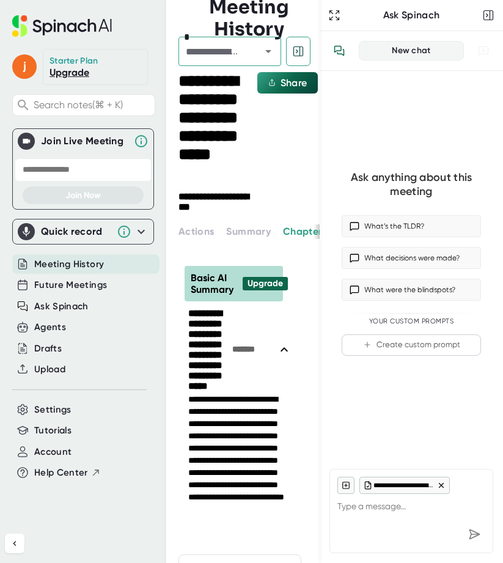
click at [61, 269] on span "Meeting History" at bounding box center [69, 264] width 70 height 14
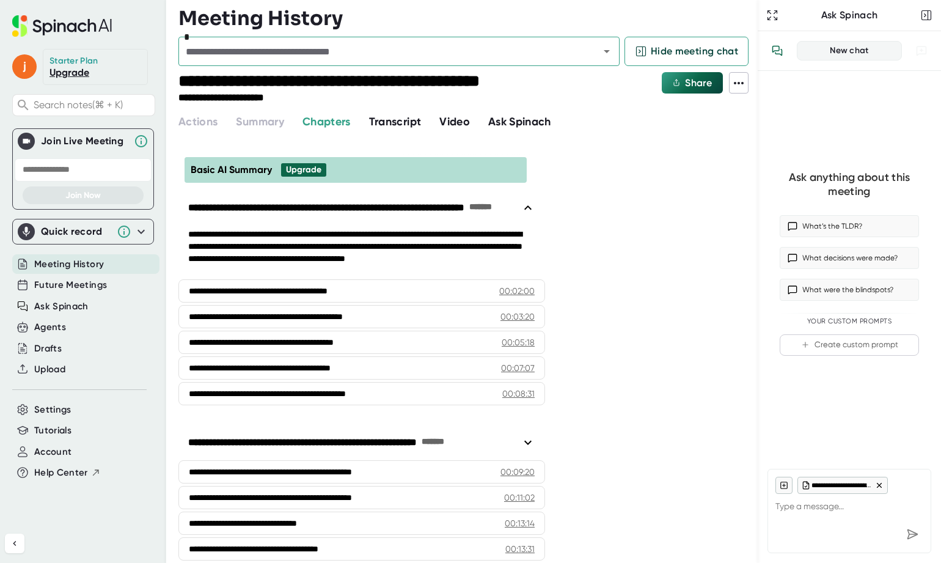
click at [82, 269] on span "Meeting History" at bounding box center [69, 264] width 70 height 14
type textarea "x"
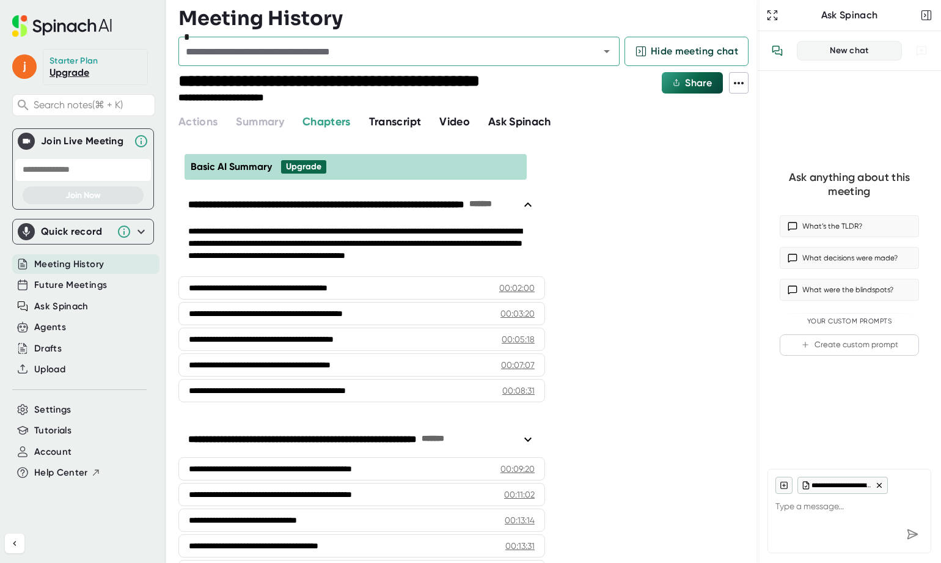
scroll to position [6, 0]
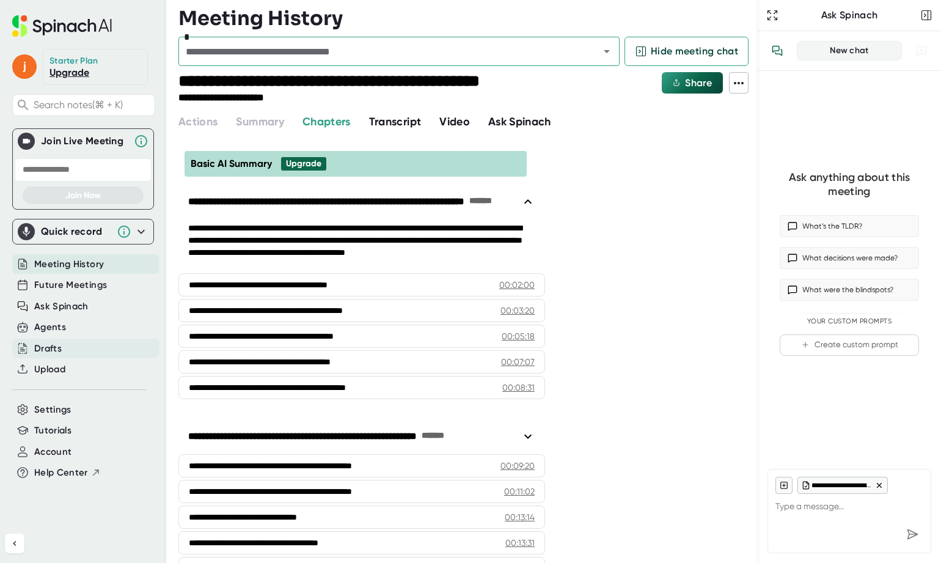
click at [50, 352] on div "Drafts" at bounding box center [47, 349] width 27 height 14
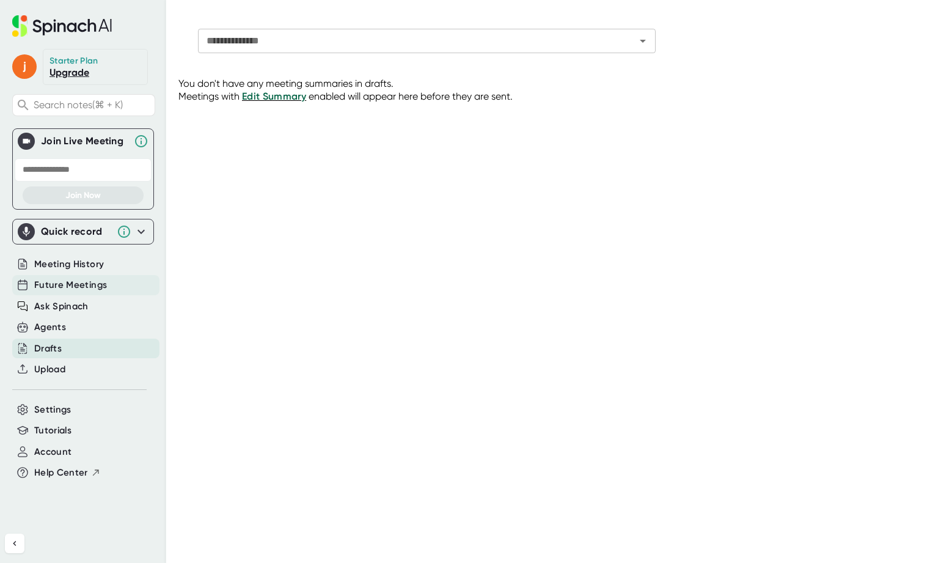
click at [67, 285] on span "Future Meetings" at bounding box center [70, 285] width 73 height 14
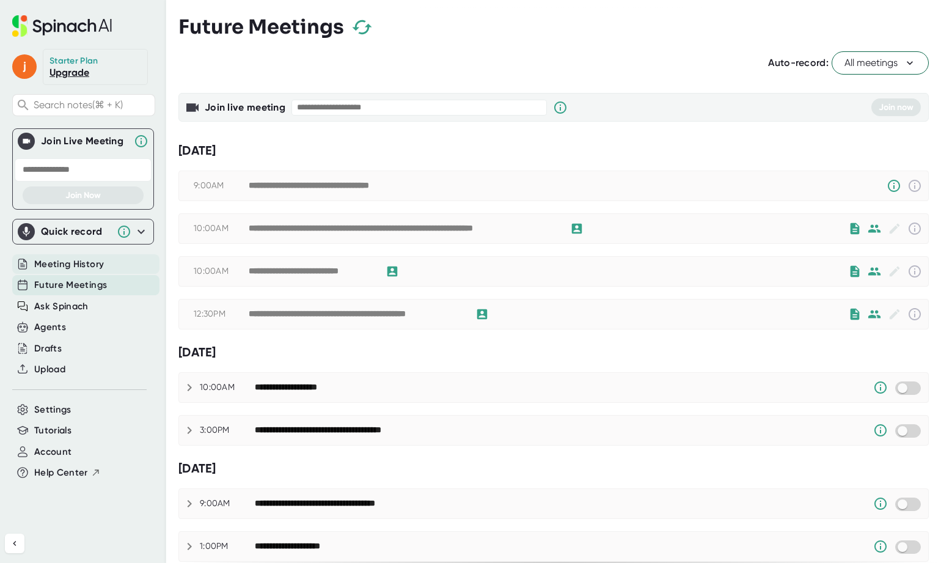
click at [78, 261] on span "Meeting History" at bounding box center [69, 264] width 70 height 14
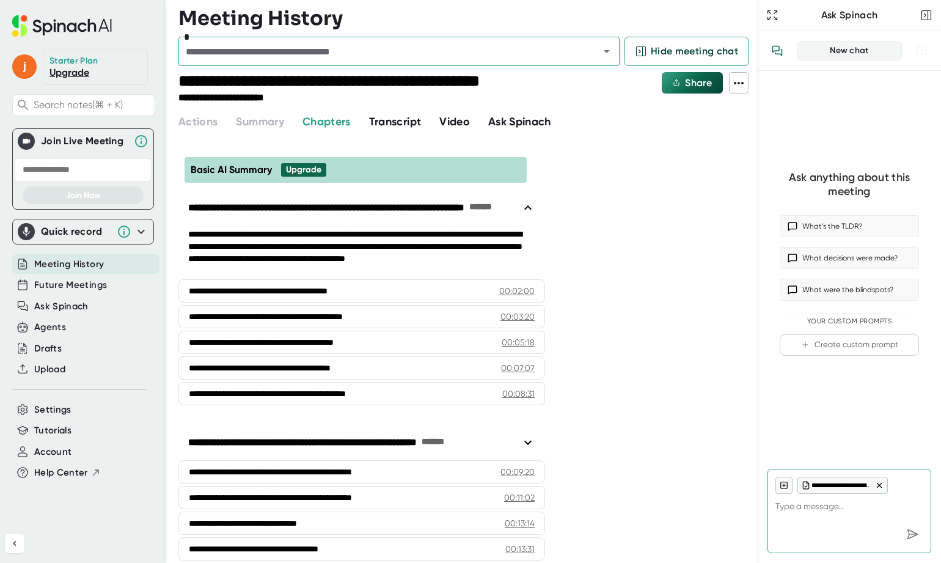
type textarea "x"
click at [272, 21] on h3 "Meeting History" at bounding box center [260, 18] width 164 height 23
click at [502, 53] on icon at bounding box center [641, 51] width 12 height 12
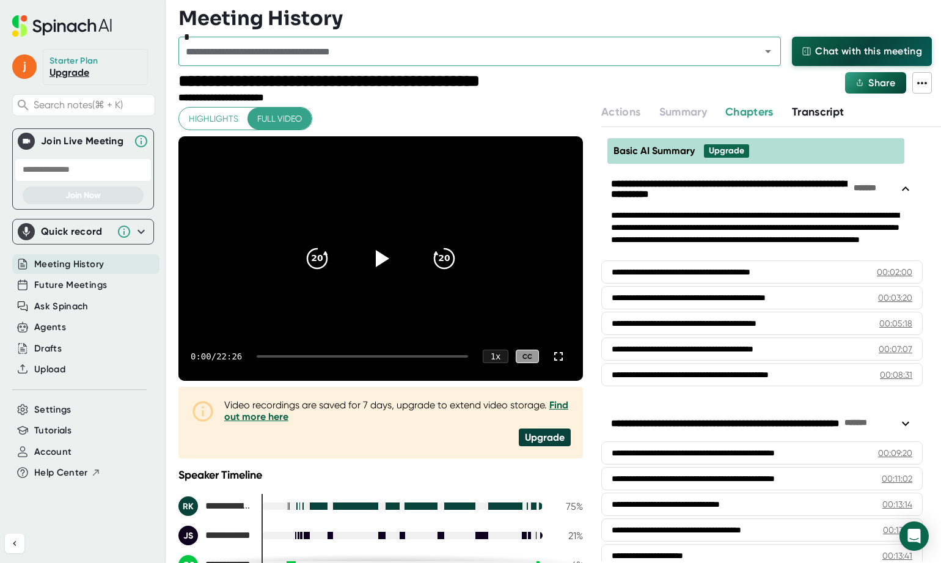
click at [80, 27] on icon at bounding box center [62, 25] width 100 height 21
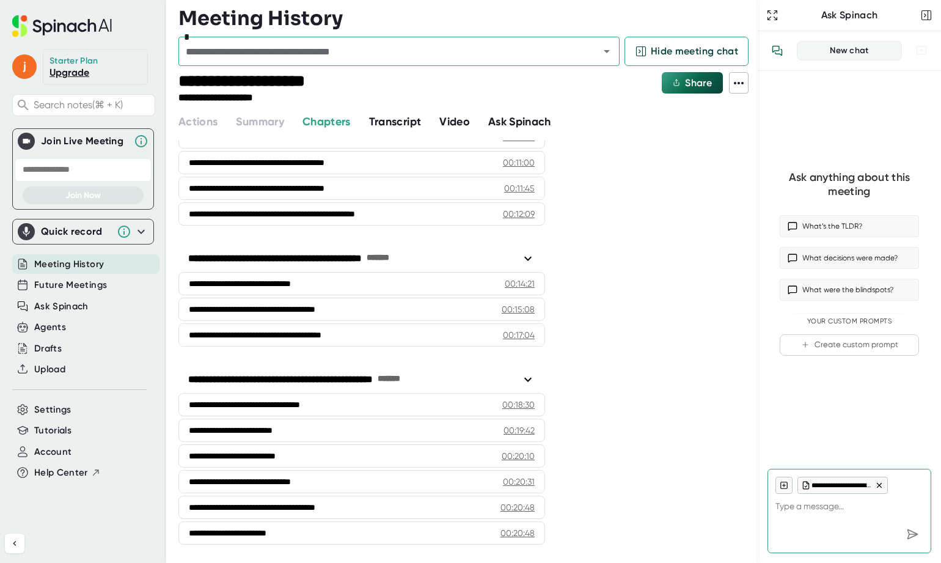
scroll to position [462, 0]
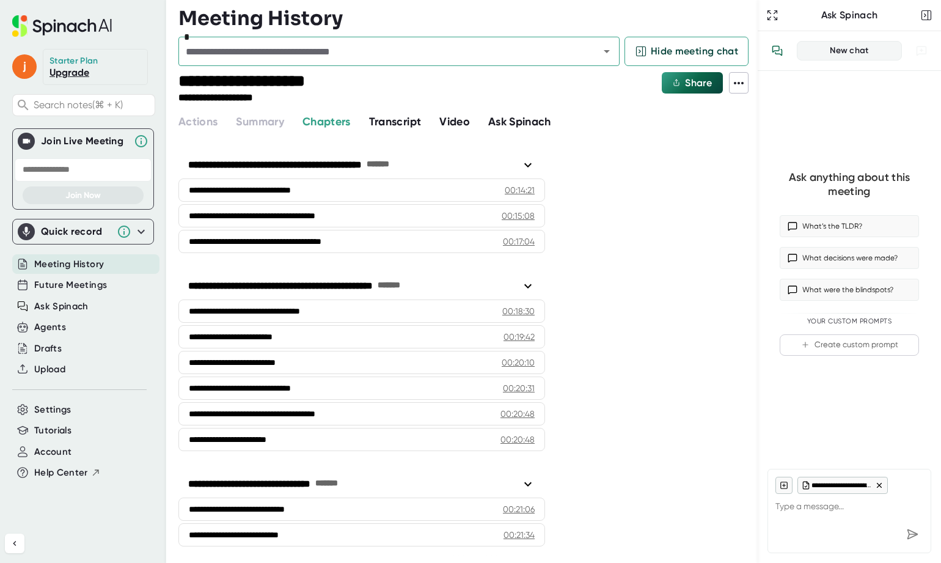
type textarea "x"
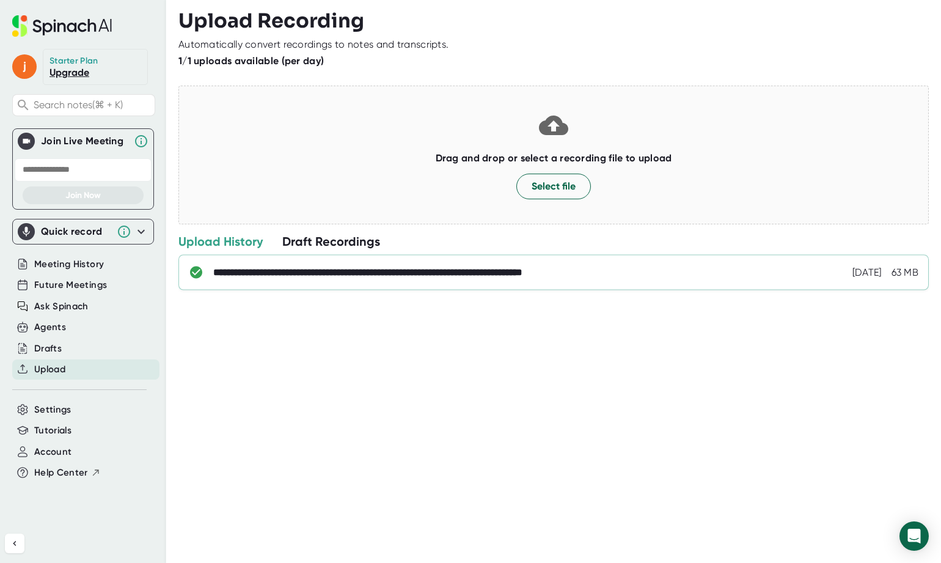
click at [368, 276] on div "**********" at bounding box center [427, 272] width 428 height 12
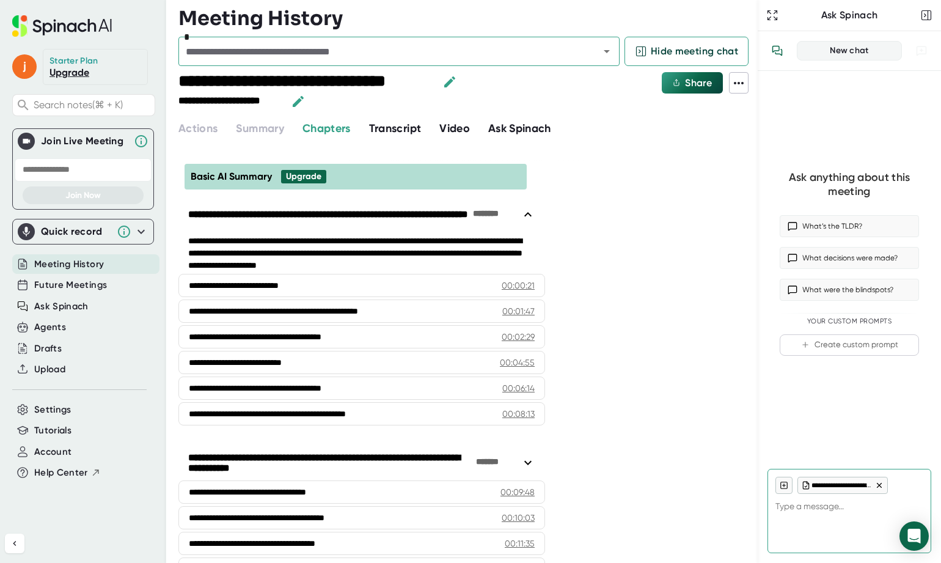
type textarea "x"
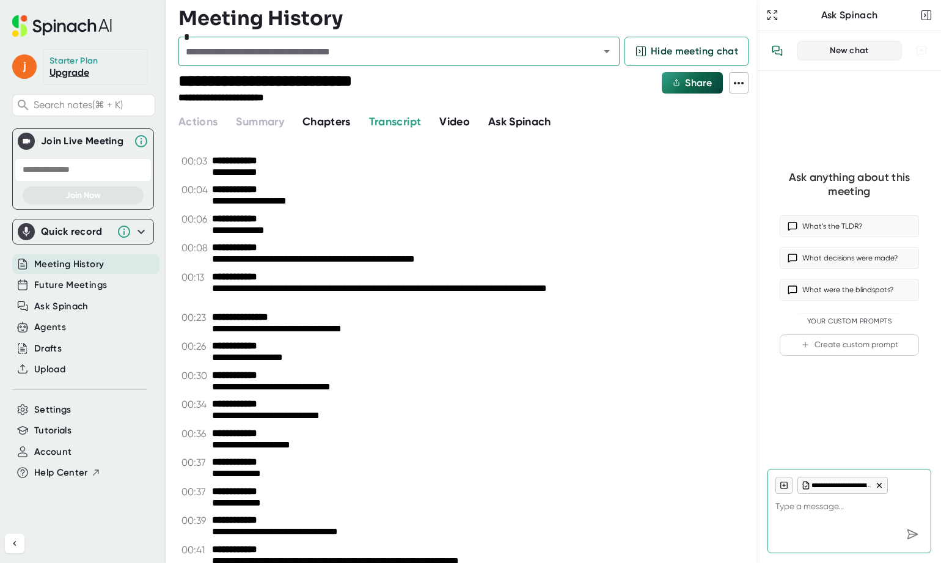
click at [144, 232] on icon at bounding box center [141, 231] width 15 height 15
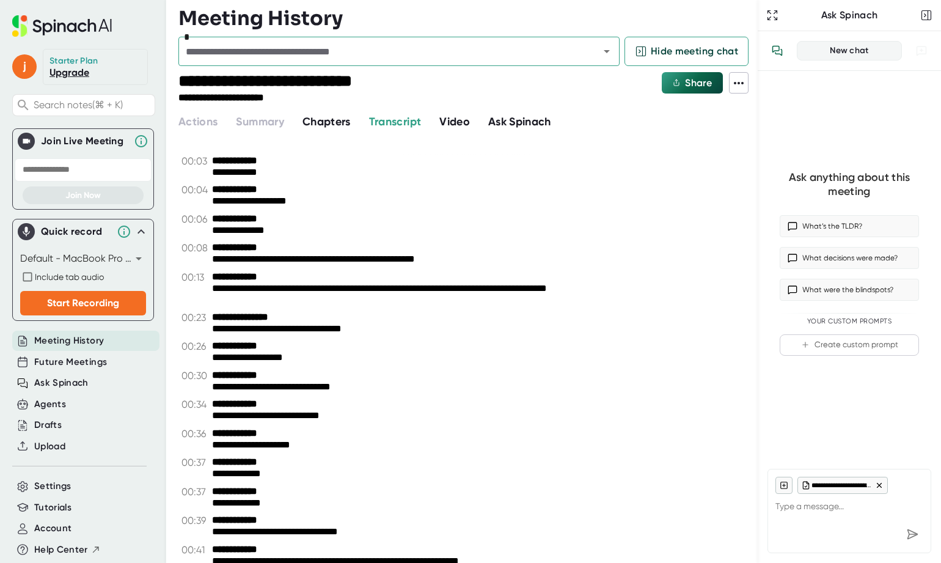
click at [145, 232] on icon at bounding box center [141, 231] width 15 height 15
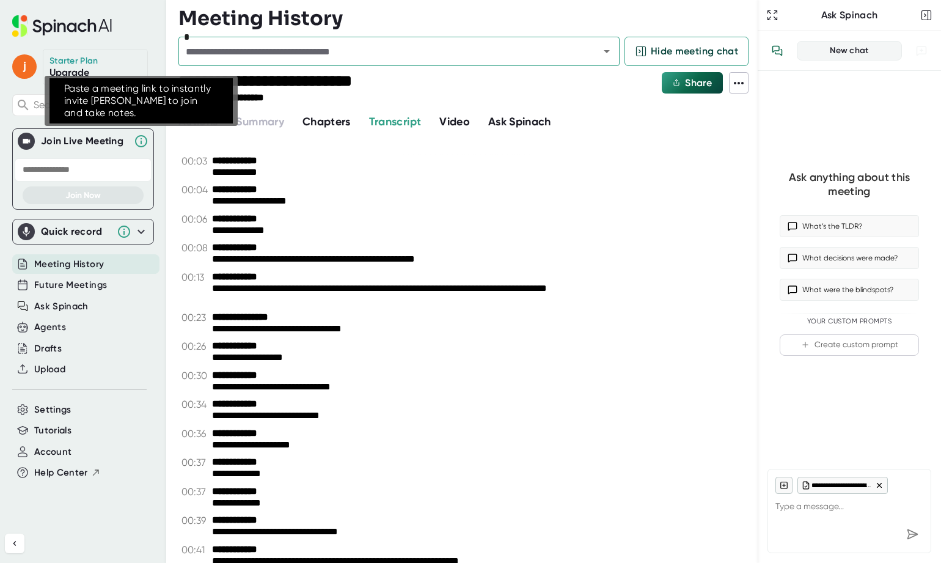
click at [142, 145] on icon at bounding box center [141, 141] width 15 height 15
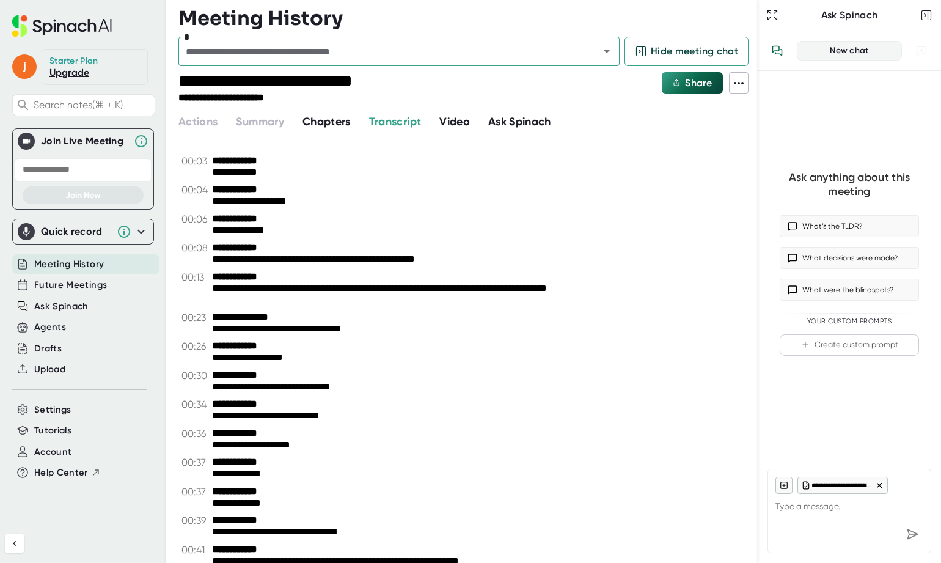
click at [81, 29] on icon at bounding box center [62, 25] width 100 height 21
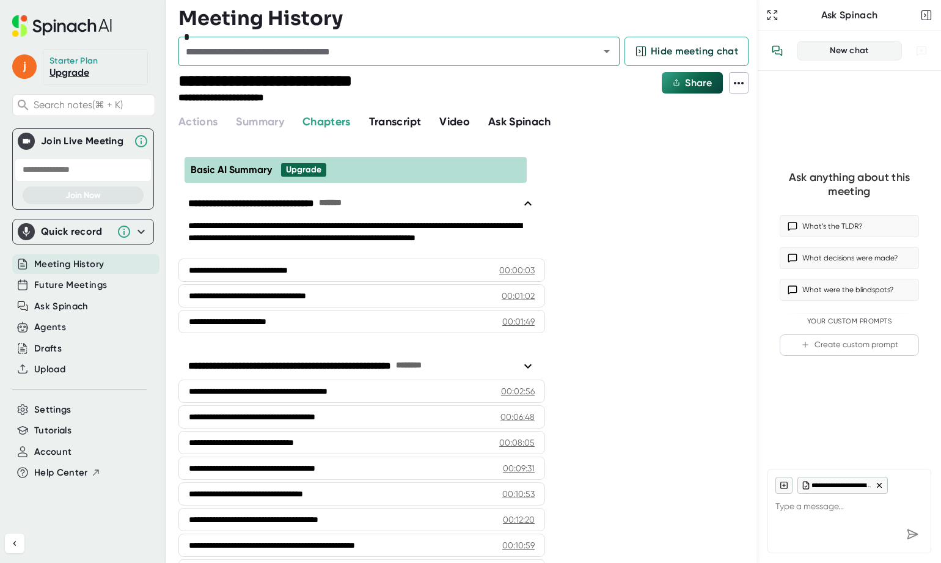
type textarea "x"
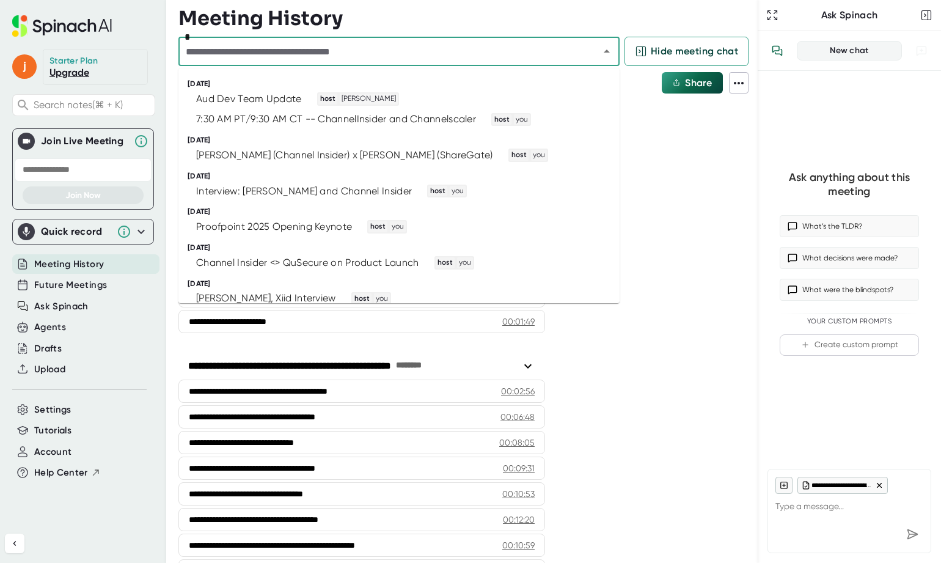
click at [397, 51] on input "text" at bounding box center [381, 51] width 398 height 17
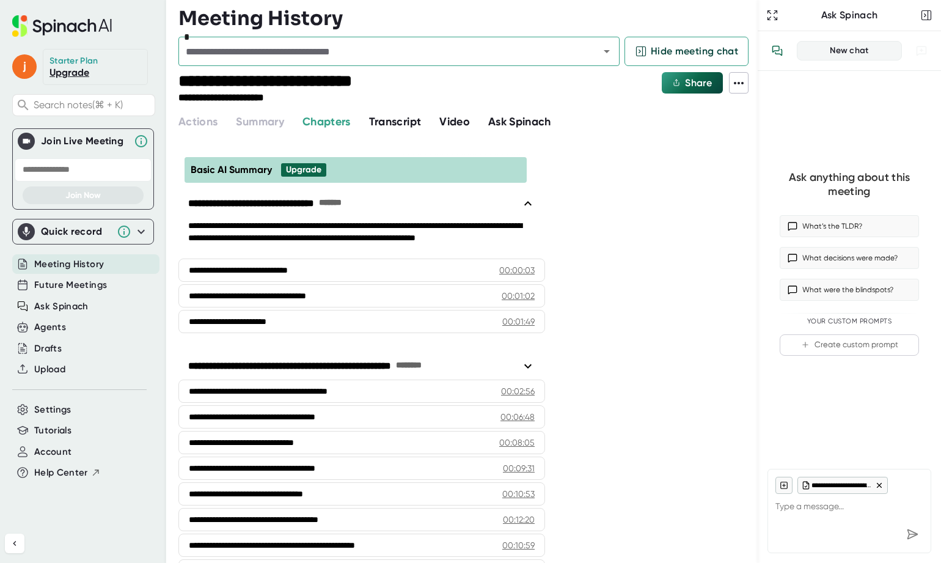
click at [141, 235] on icon at bounding box center [141, 231] width 15 height 15
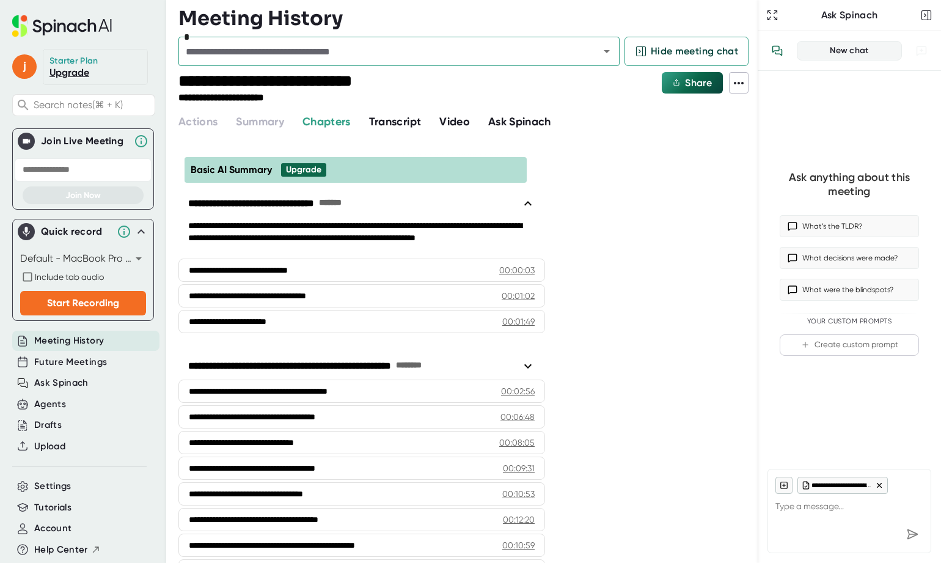
click at [141, 235] on icon at bounding box center [141, 231] width 15 height 15
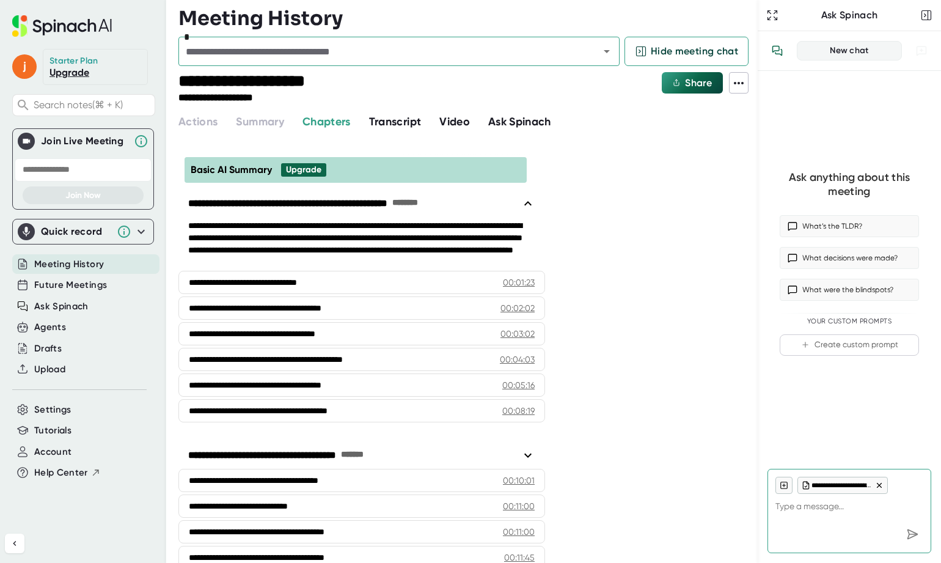
click at [614, 50] on button "Open" at bounding box center [606, 51] width 17 height 17
type textarea "x"
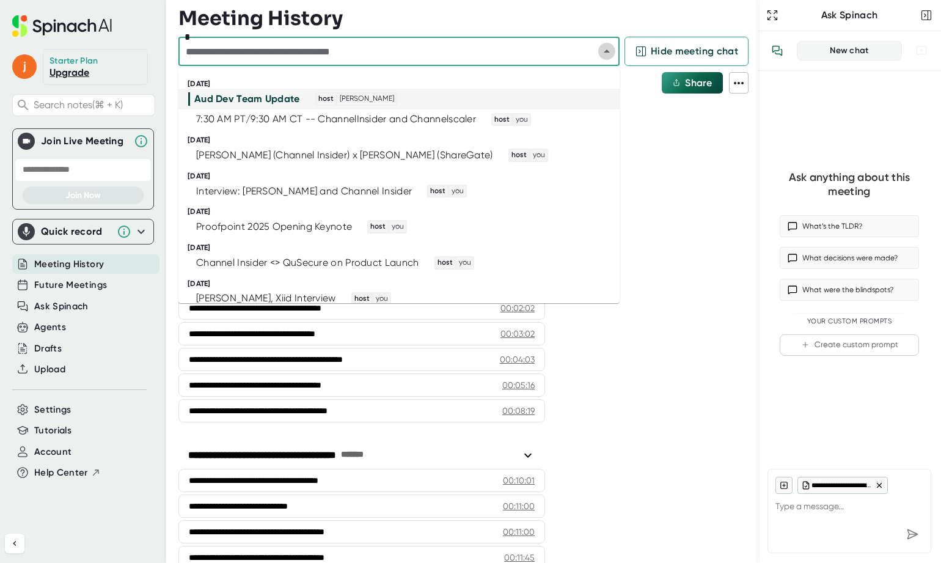
click at [605, 51] on icon "Close" at bounding box center [606, 51] width 15 height 15
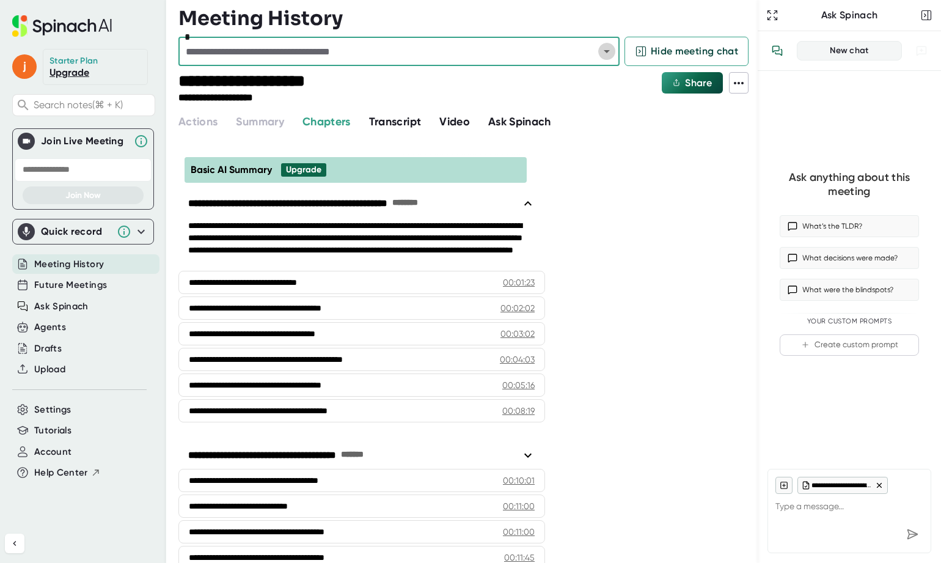
click at [605, 51] on icon "Open" at bounding box center [607, 51] width 6 height 3
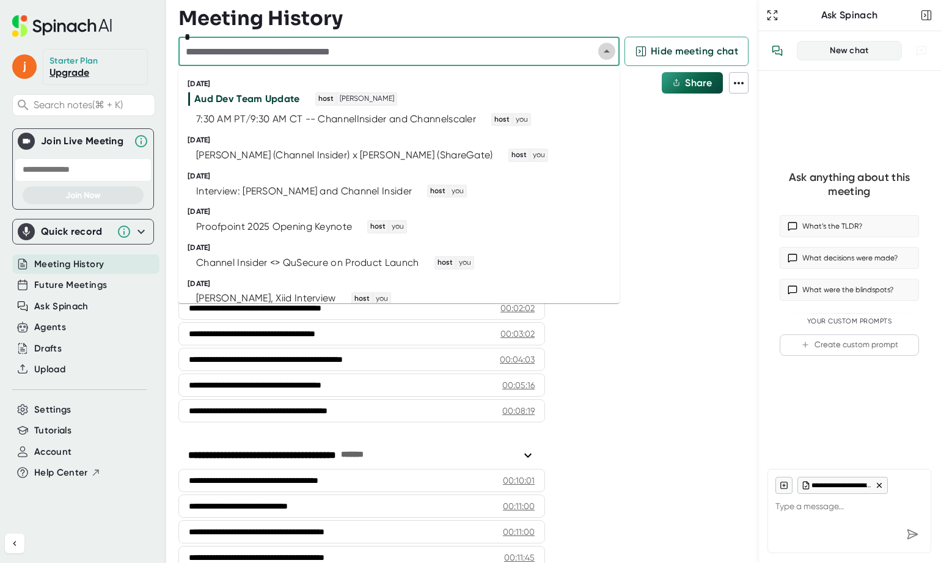
click at [605, 51] on icon "Close" at bounding box center [606, 51] width 15 height 15
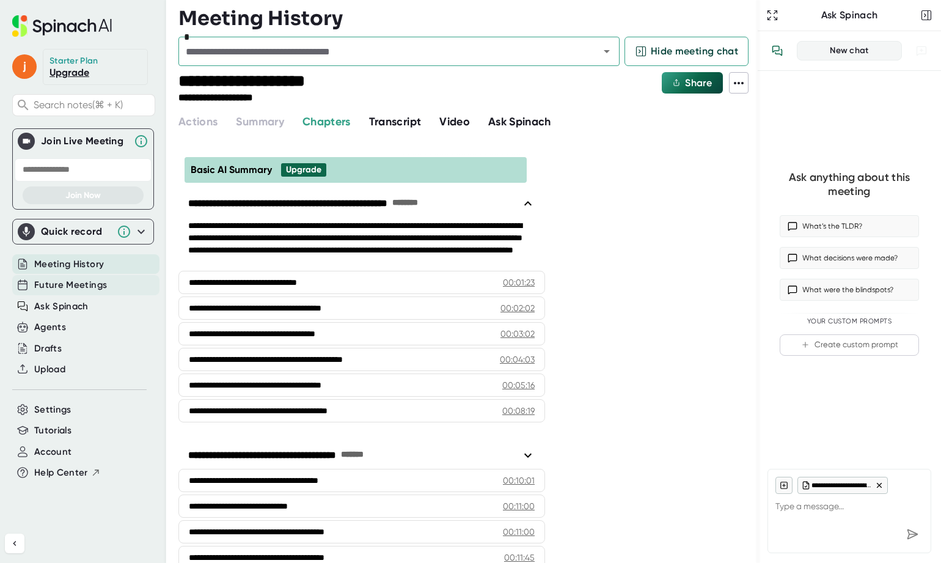
click at [81, 288] on span "Future Meetings" at bounding box center [70, 285] width 73 height 14
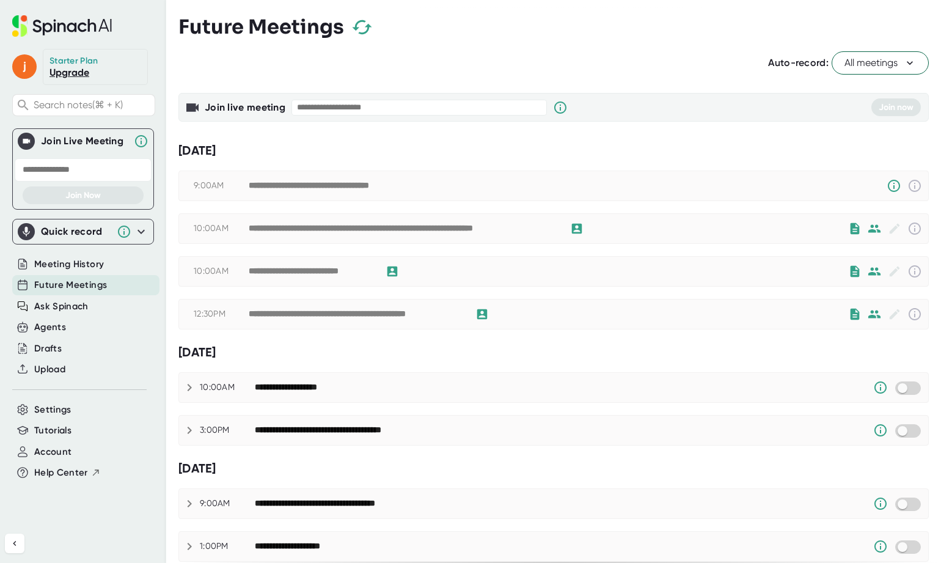
click at [462, 228] on div "**********" at bounding box center [403, 228] width 309 height 11
click at [390, 272] on icon at bounding box center [392, 271] width 10 height 10
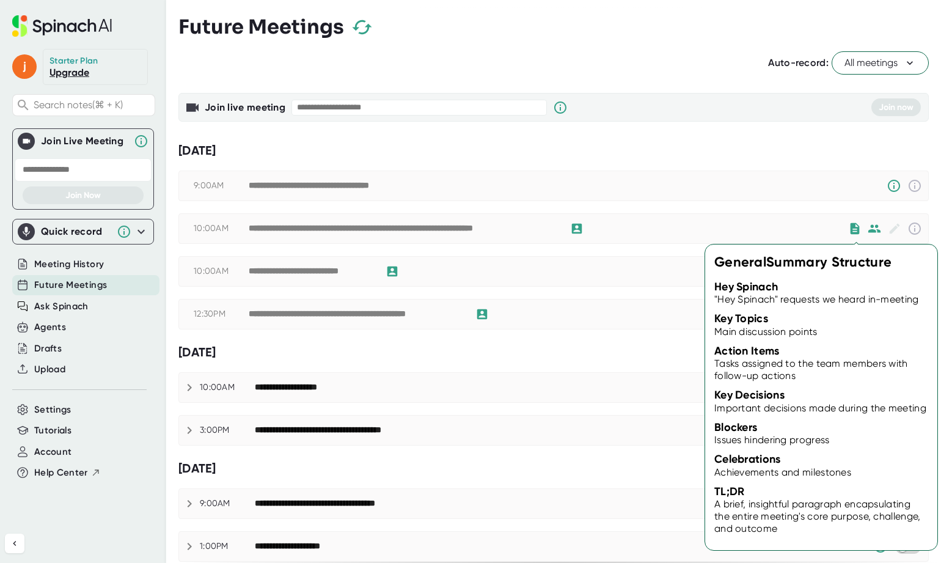
click at [855, 225] on icon at bounding box center [854, 228] width 9 height 11
click at [857, 227] on icon at bounding box center [854, 228] width 9 height 11
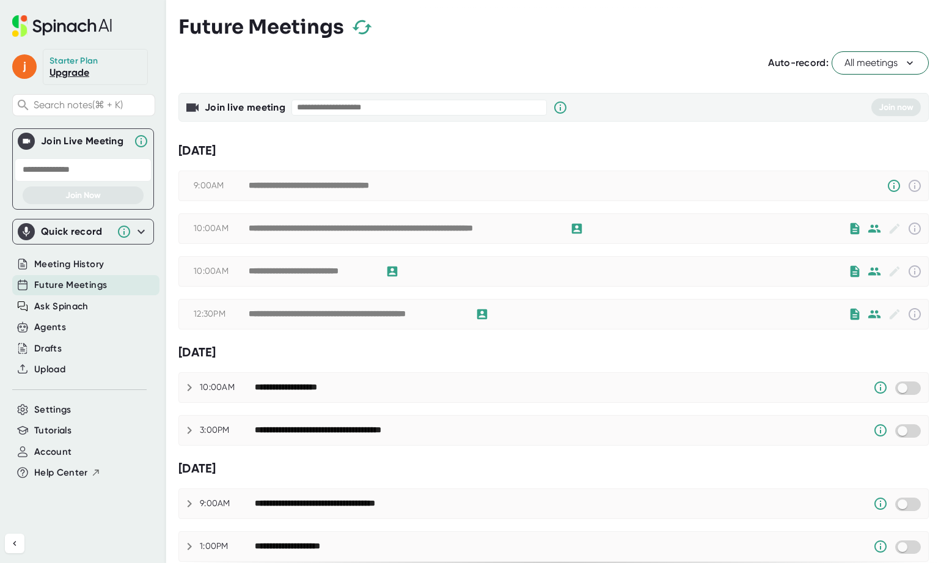
click at [508, 225] on div "**********" at bounding box center [403, 228] width 309 height 11
click at [466, 228] on div "**********" at bounding box center [403, 228] width 309 height 11
click at [363, 34] on icon "button" at bounding box center [361, 26] width 21 height 21
click at [74, 26] on icon at bounding box center [62, 25] width 100 height 21
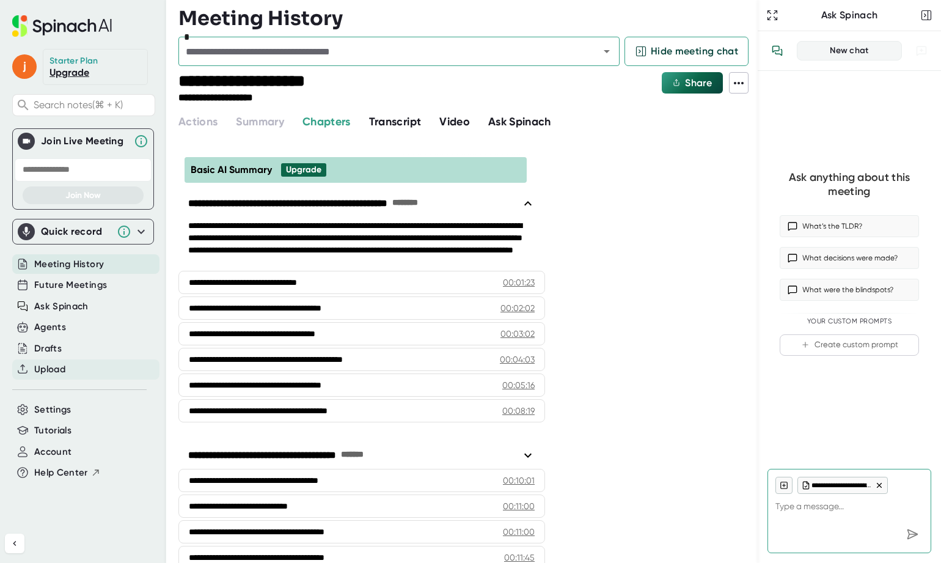
type textarea "x"
click at [45, 368] on span "Upload" at bounding box center [49, 369] width 31 height 14
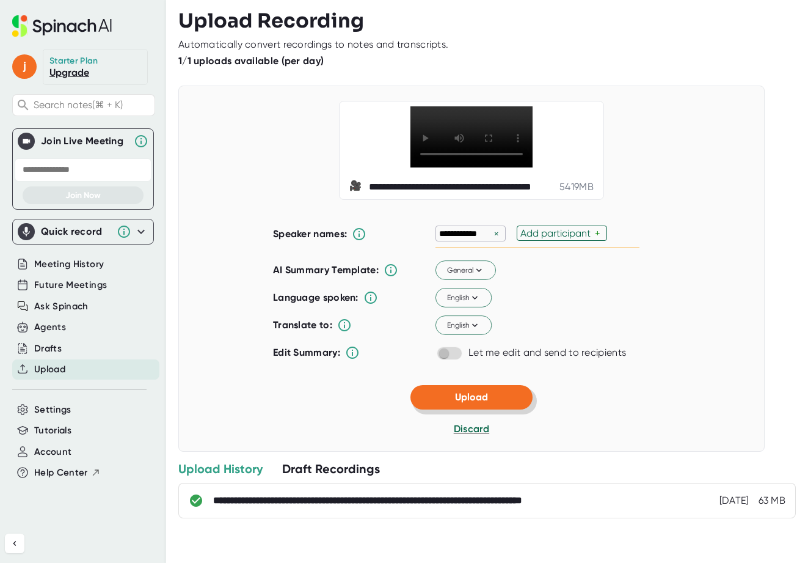
click at [436, 409] on button "Upload" at bounding box center [472, 397] width 122 height 24
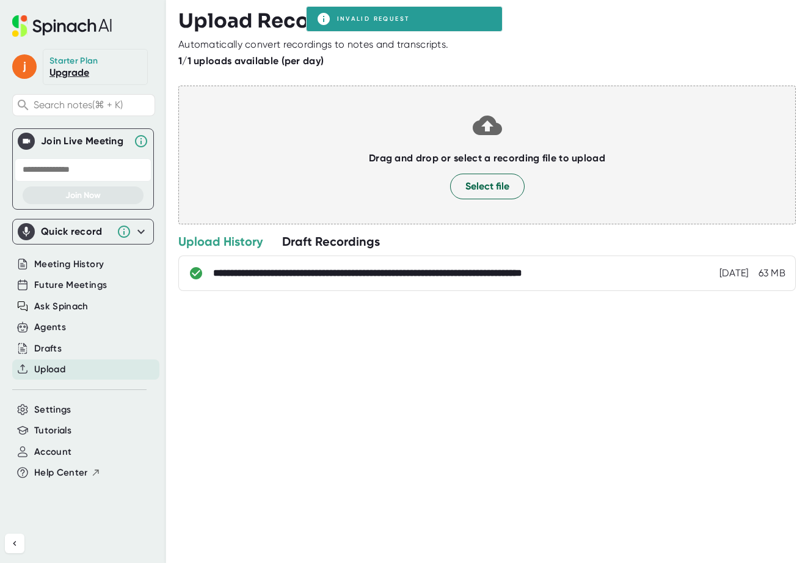
click at [366, 15] on h3 "Upload Recording" at bounding box center [487, 20] width 618 height 23
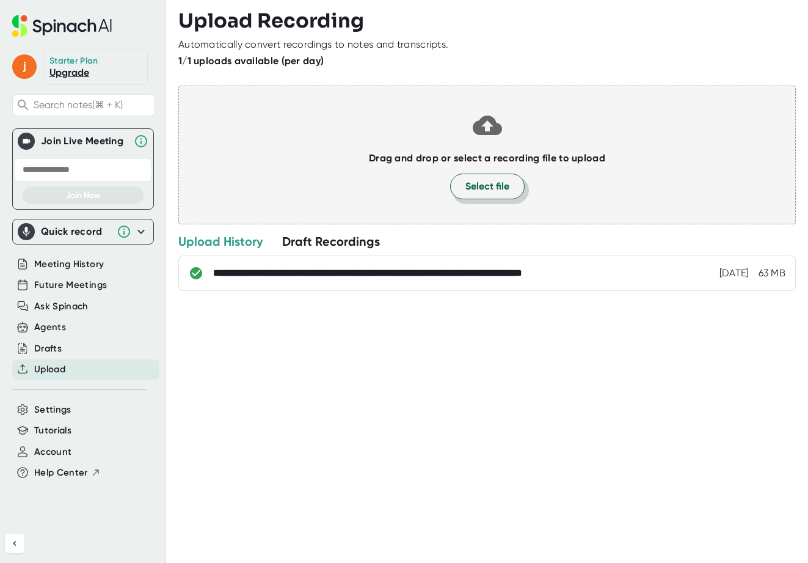
click at [478, 194] on span "Select file" at bounding box center [488, 186] width 44 height 15
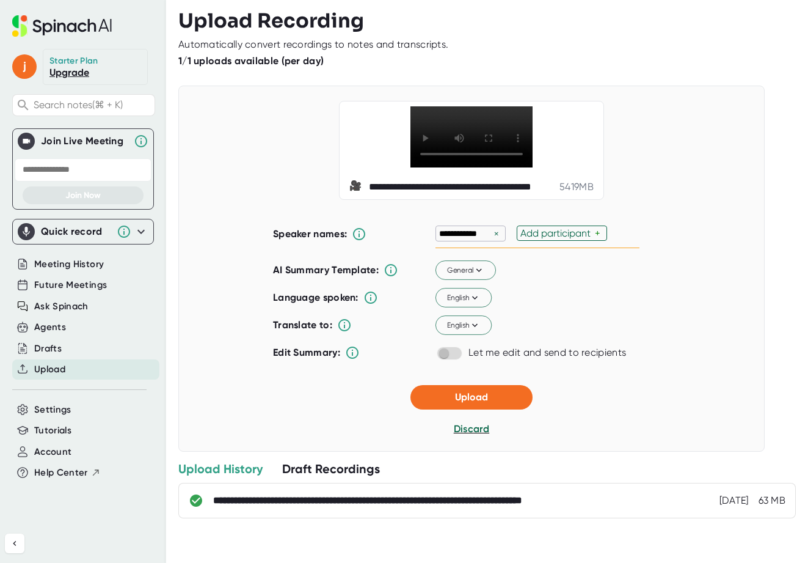
scroll to position [22, 0]
click at [434, 403] on button "Upload" at bounding box center [472, 397] width 122 height 24
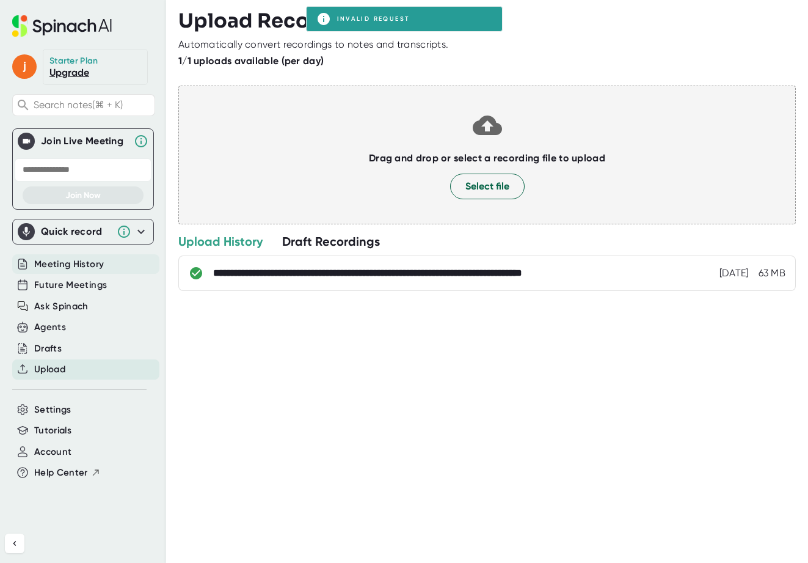
click at [81, 261] on span "Meeting History" at bounding box center [69, 264] width 70 height 14
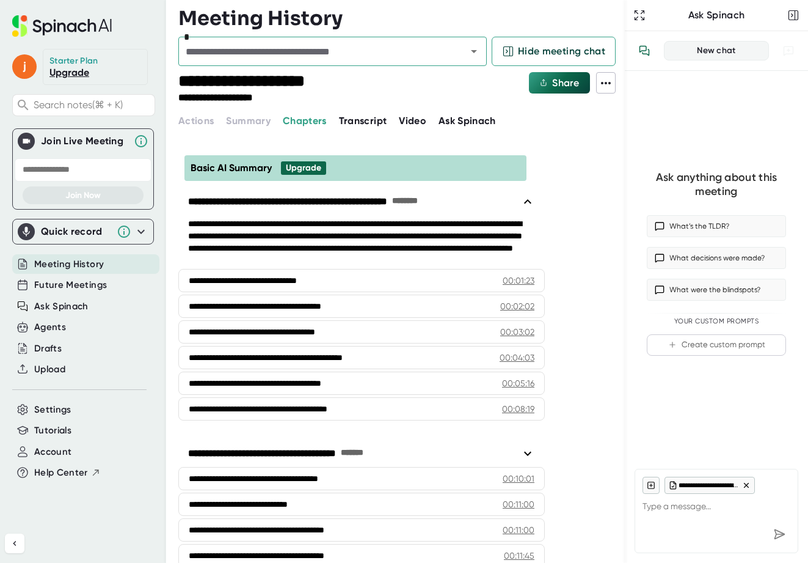
type textarea "x"
